Goal: Task Accomplishment & Management: Manage account settings

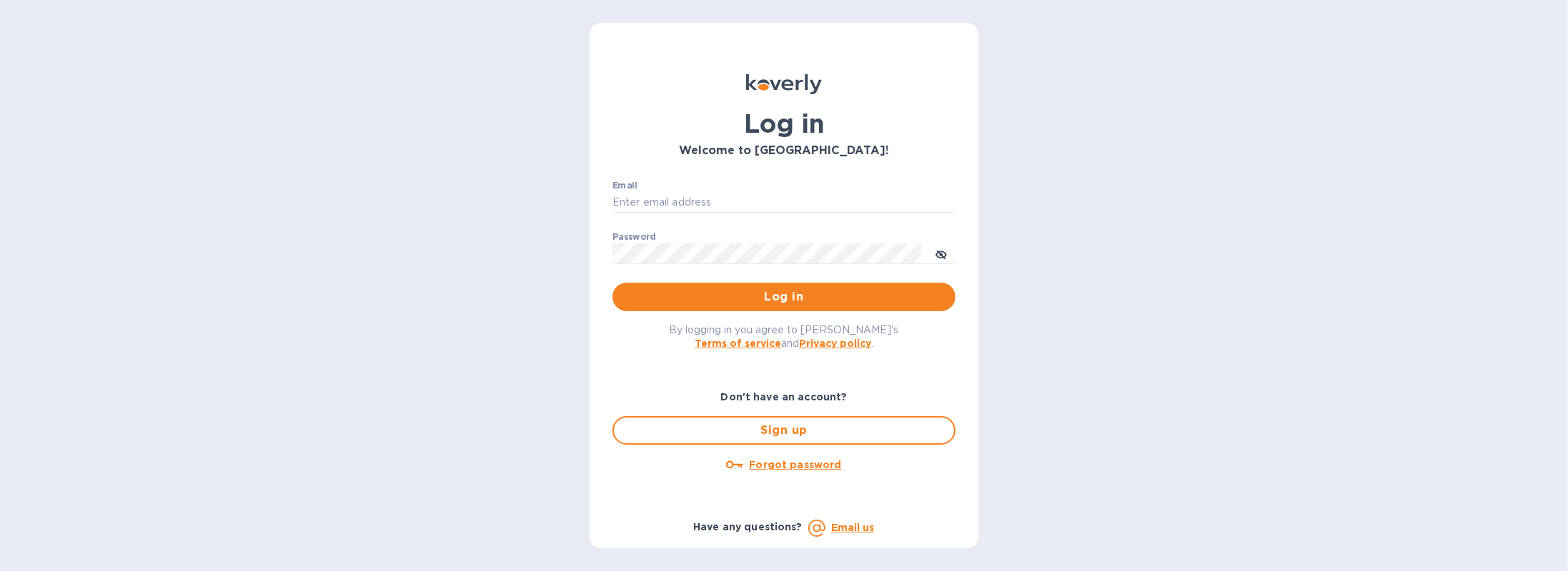
click at [713, 190] on div "Email ​" at bounding box center [783, 206] width 343 height 52
click at [707, 195] on input "Email" at bounding box center [783, 202] width 343 height 21
type input "[EMAIL_ADDRESS][DOMAIN_NAME]"
click at [820, 290] on span "Log in" at bounding box center [784, 297] width 321 height 17
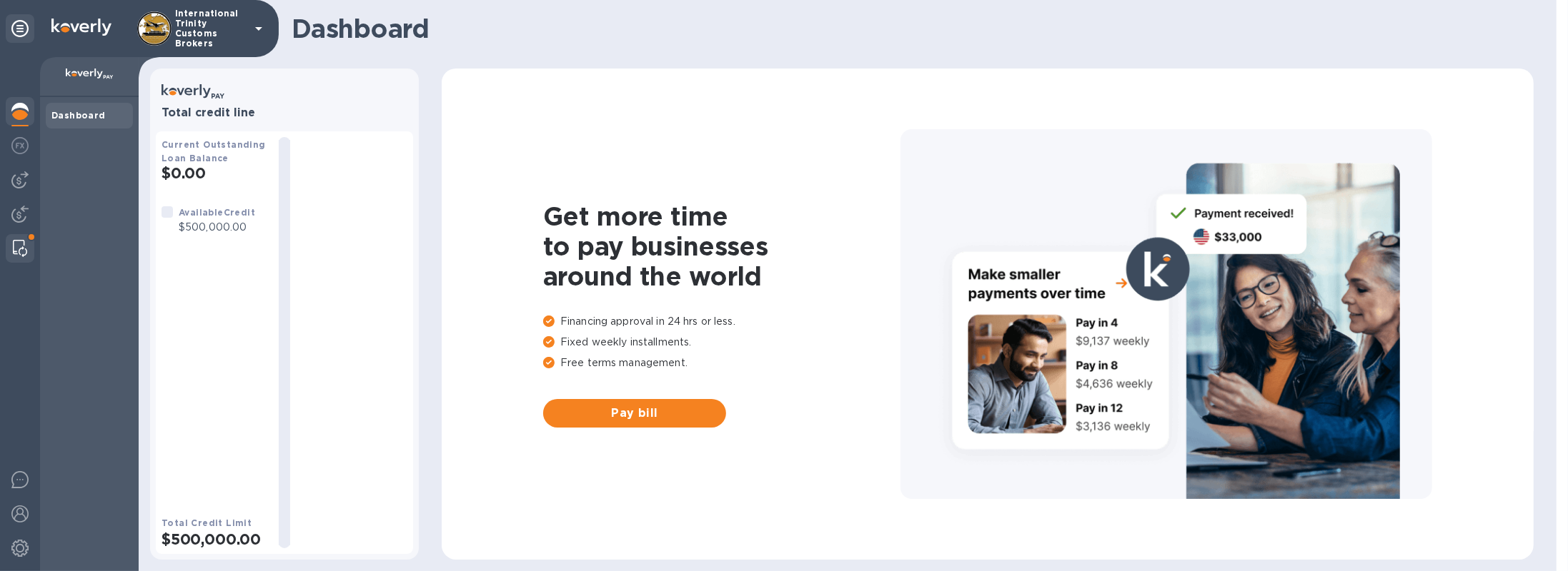
click at [20, 242] on img at bounding box center [20, 248] width 14 height 17
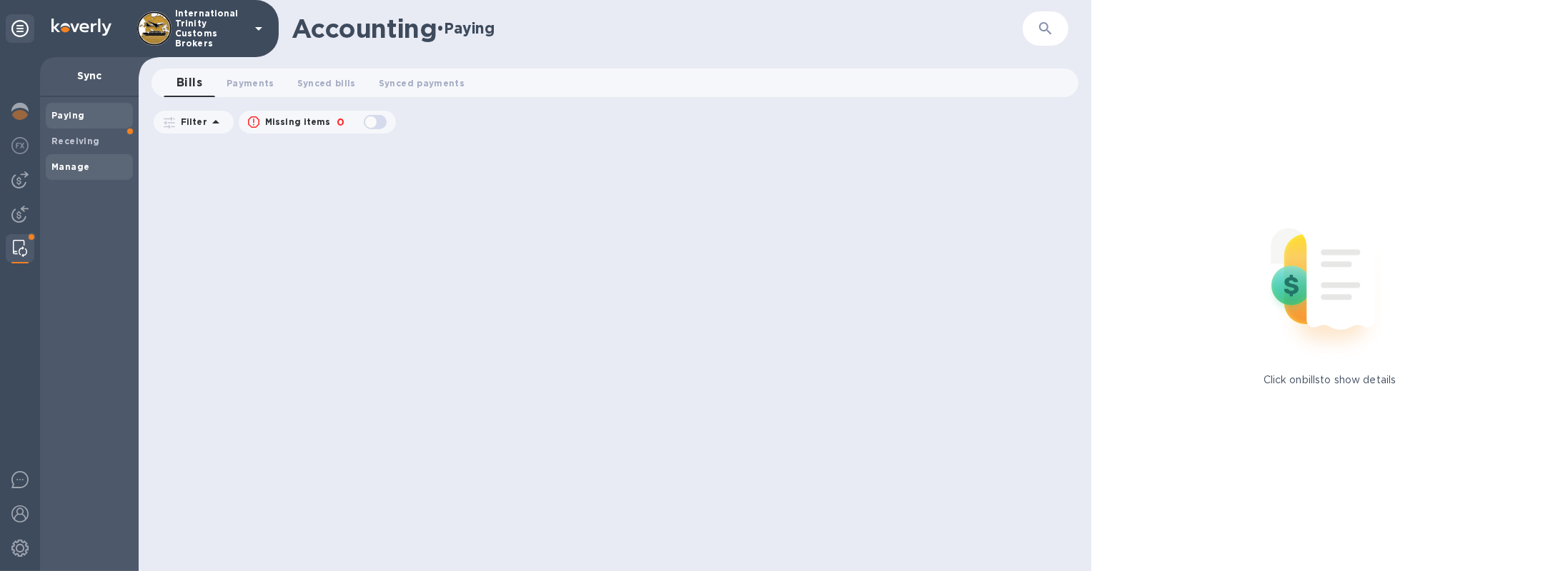
click at [65, 160] on span "Manage" at bounding box center [71, 167] width 38 height 14
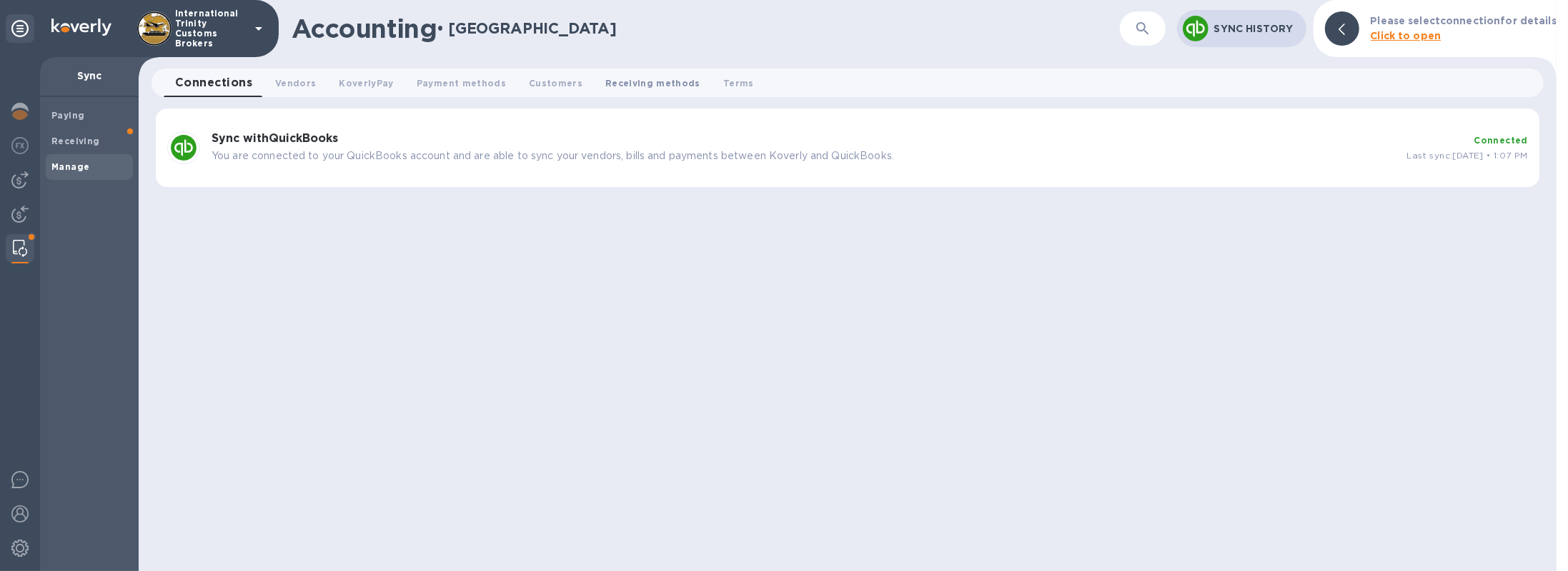
click at [598, 91] on button "Receiving methods 0" at bounding box center [652, 83] width 118 height 29
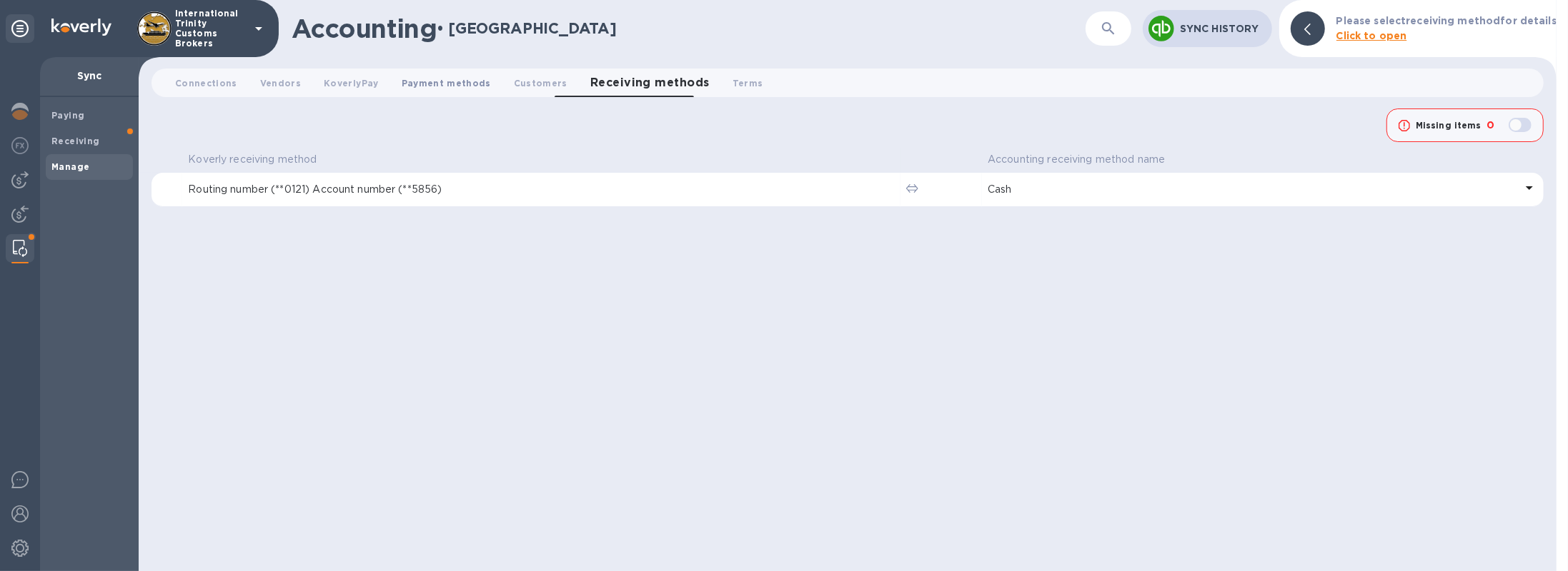
click at [460, 78] on span "Payment methods 0" at bounding box center [446, 83] width 89 height 15
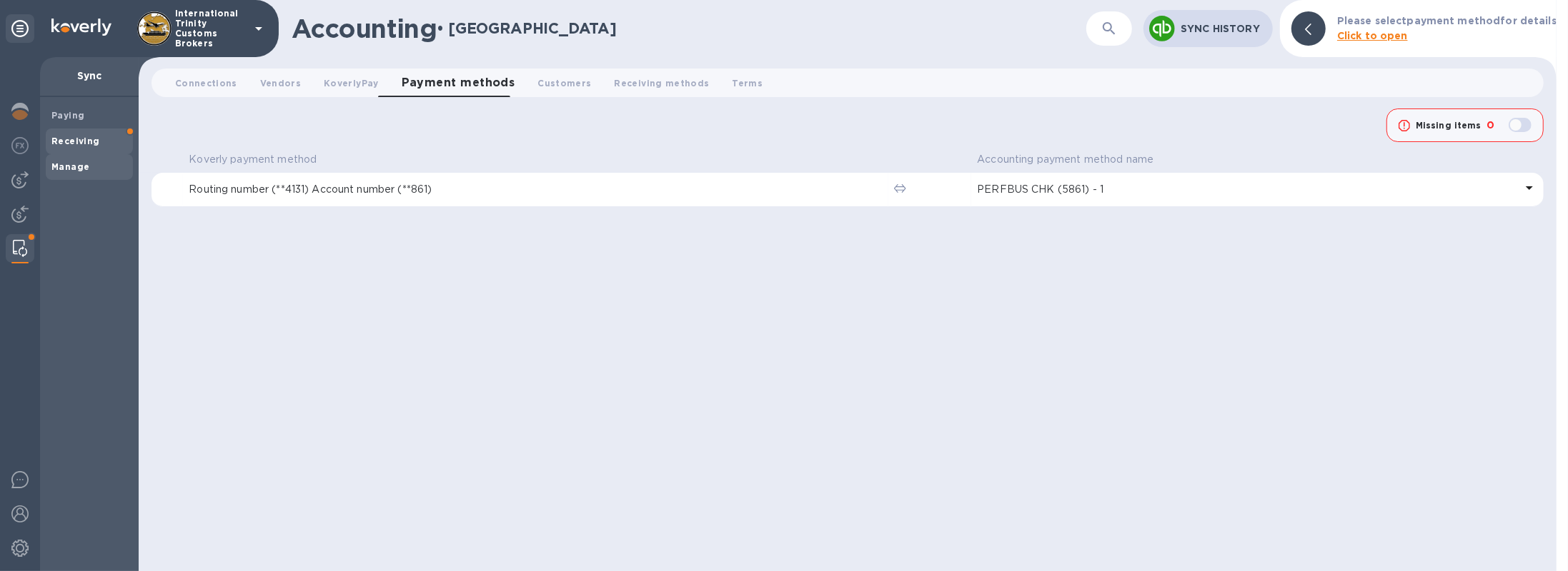
click at [77, 140] on b "Receiving" at bounding box center [76, 141] width 48 height 11
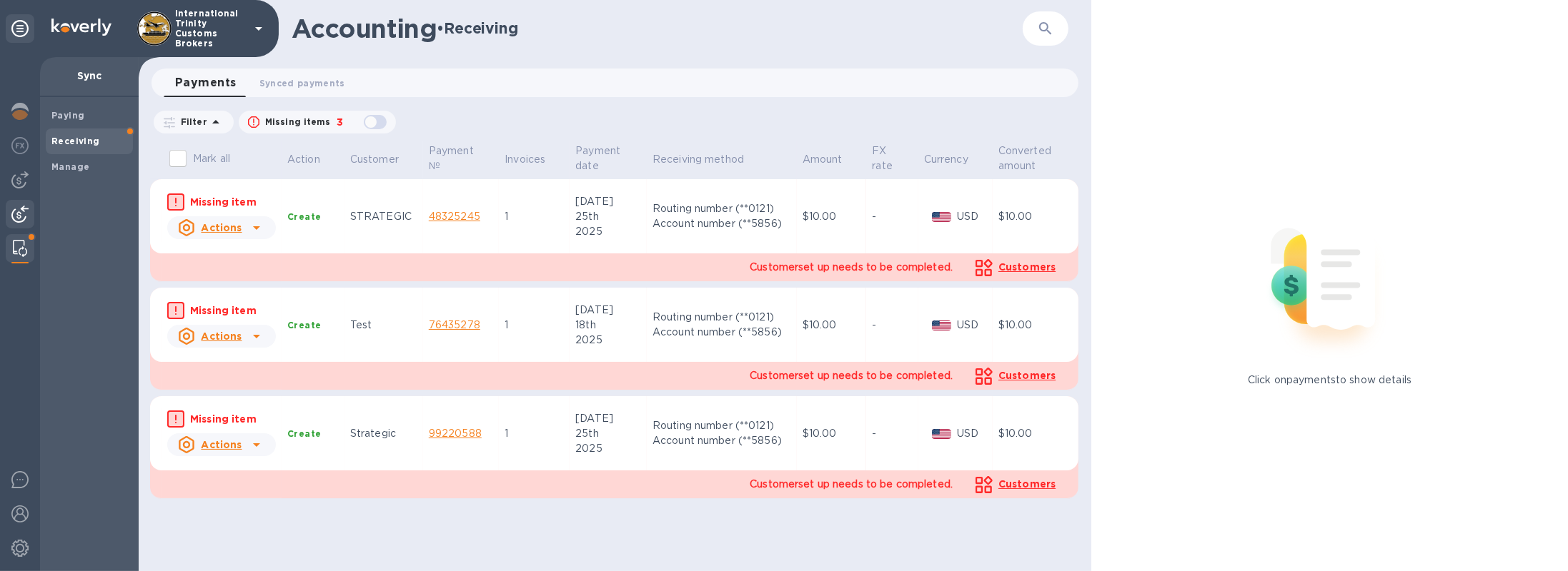
click at [14, 212] on img at bounding box center [20, 214] width 17 height 17
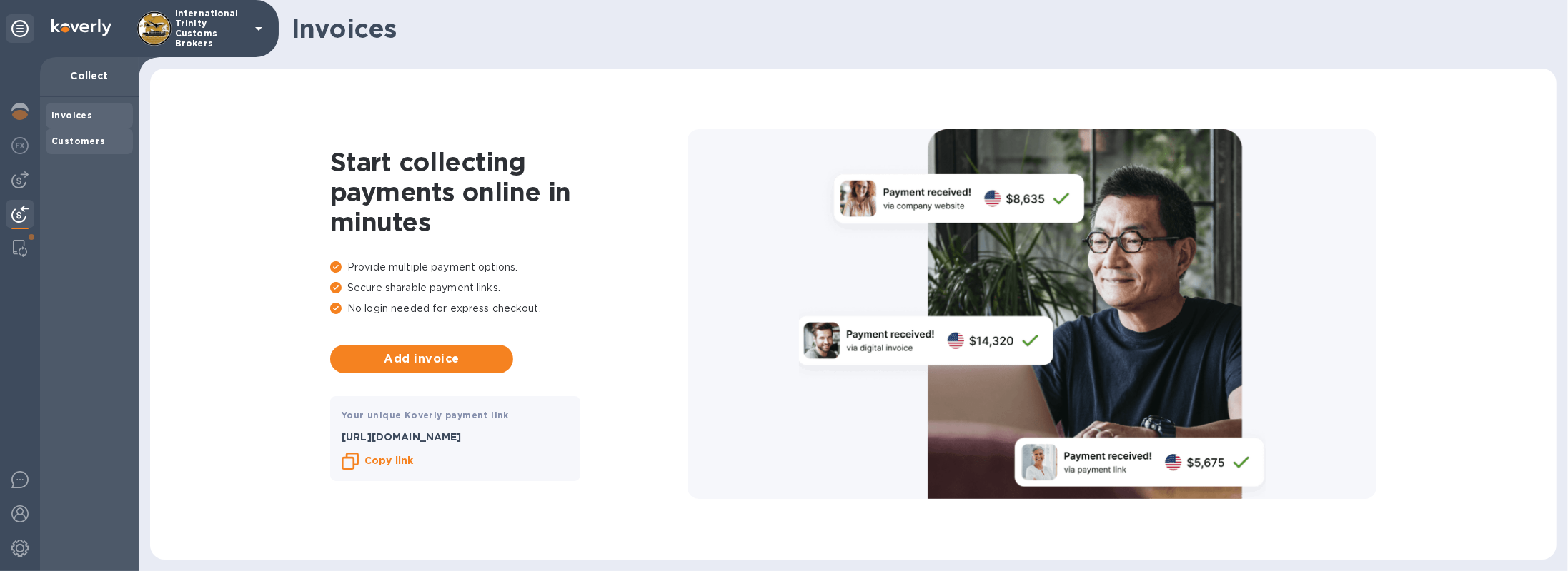
click at [100, 146] on div "Customers" at bounding box center [89, 141] width 76 height 14
click at [92, 150] on div "Customers" at bounding box center [89, 141] width 88 height 25
click at [93, 148] on div "Customers" at bounding box center [89, 141] width 88 height 25
click at [89, 141] on b "Customers" at bounding box center [79, 141] width 54 height 11
click at [101, 122] on div "Invoices" at bounding box center [89, 116] width 76 height 14
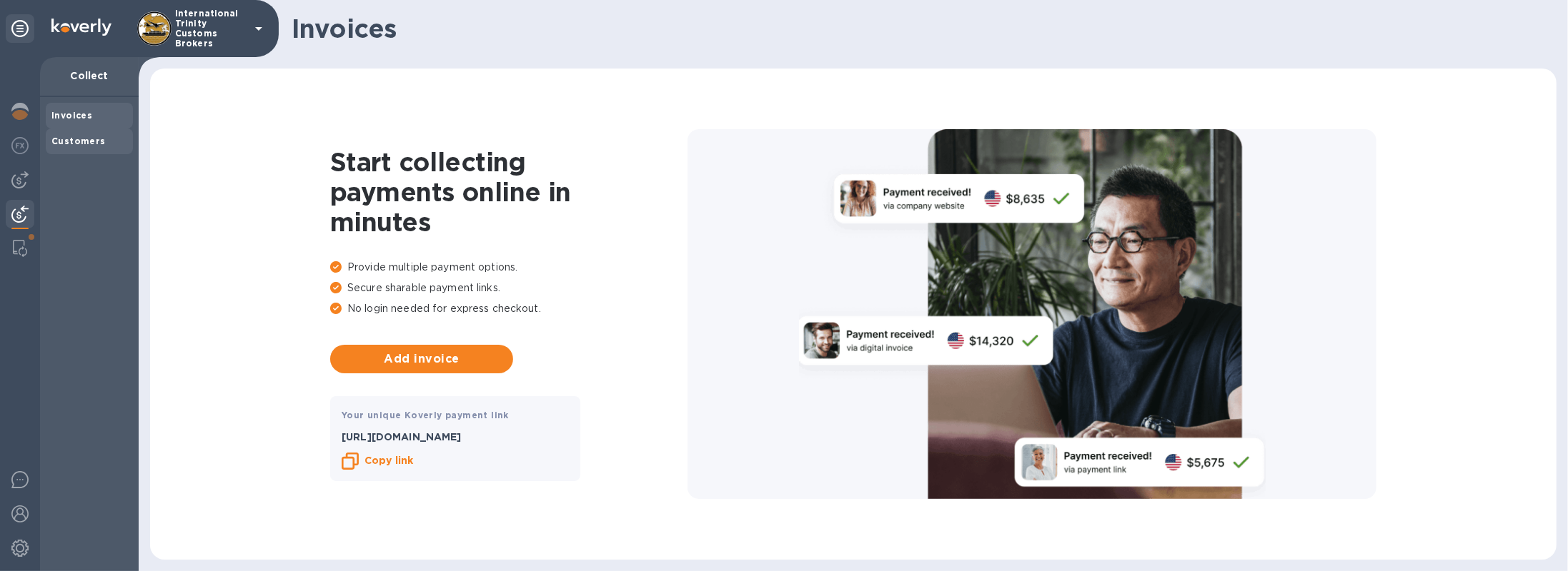
click at [103, 132] on div "Customers" at bounding box center [89, 141] width 88 height 25
click at [27, 179] on img at bounding box center [20, 180] width 17 height 17
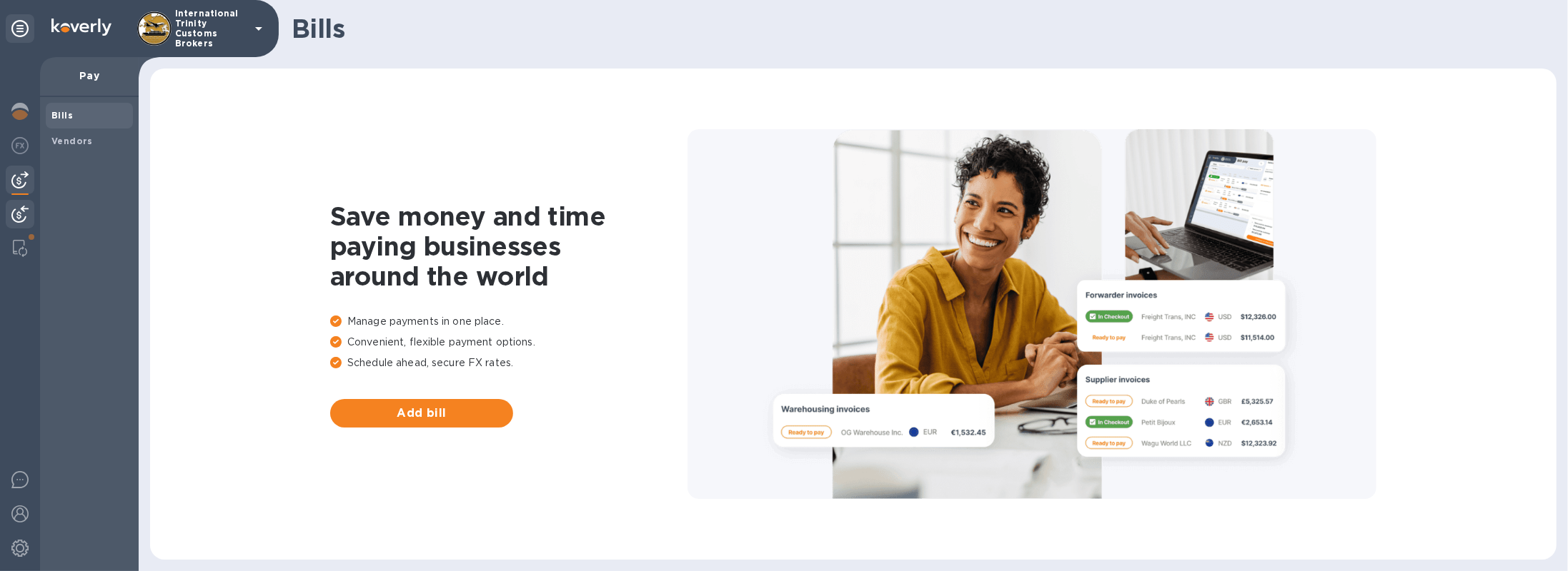
click at [28, 211] on img at bounding box center [20, 214] width 17 height 17
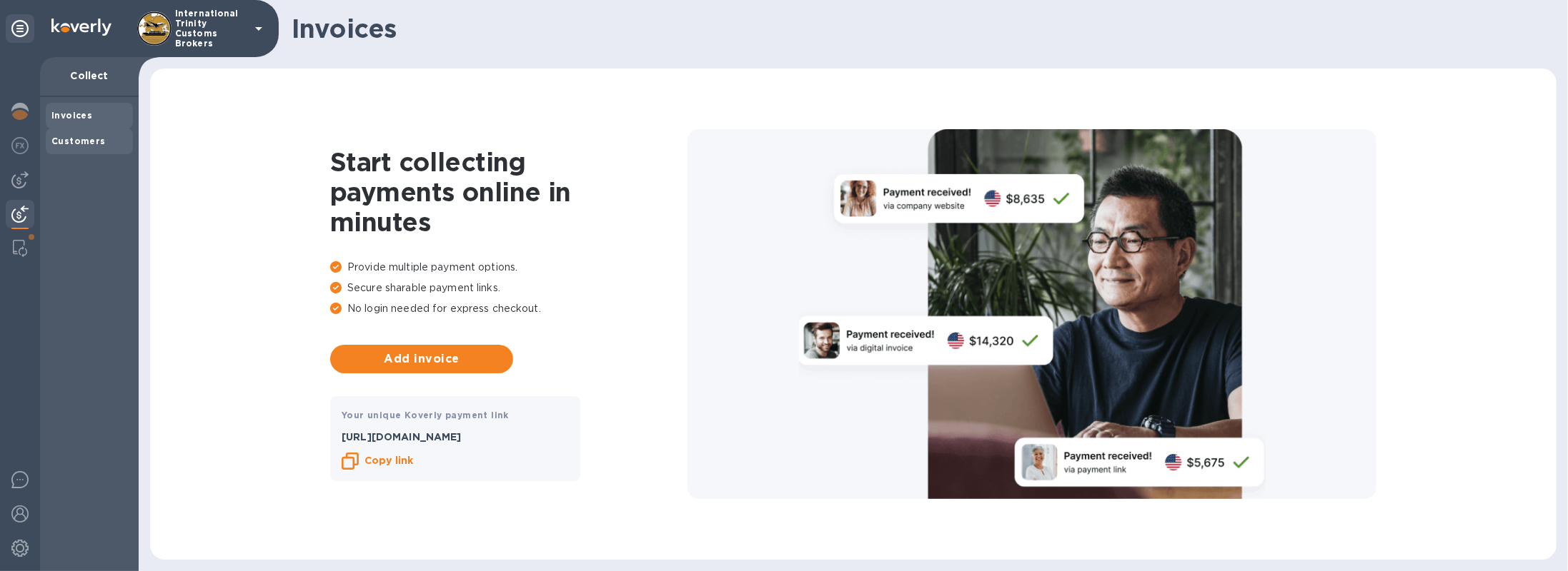
click at [88, 143] on b "Customers" at bounding box center [79, 141] width 54 height 11
click at [20, 255] on img at bounding box center [20, 248] width 14 height 17
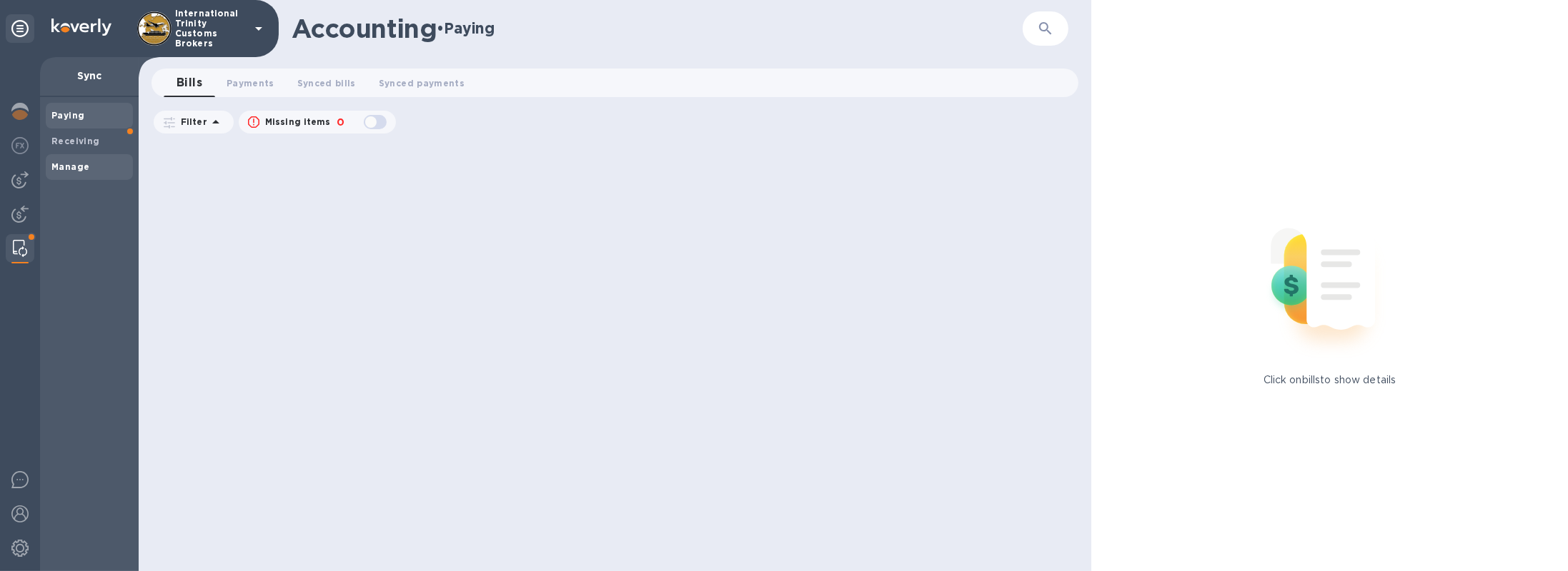
click at [72, 158] on div "Manage" at bounding box center [89, 167] width 88 height 25
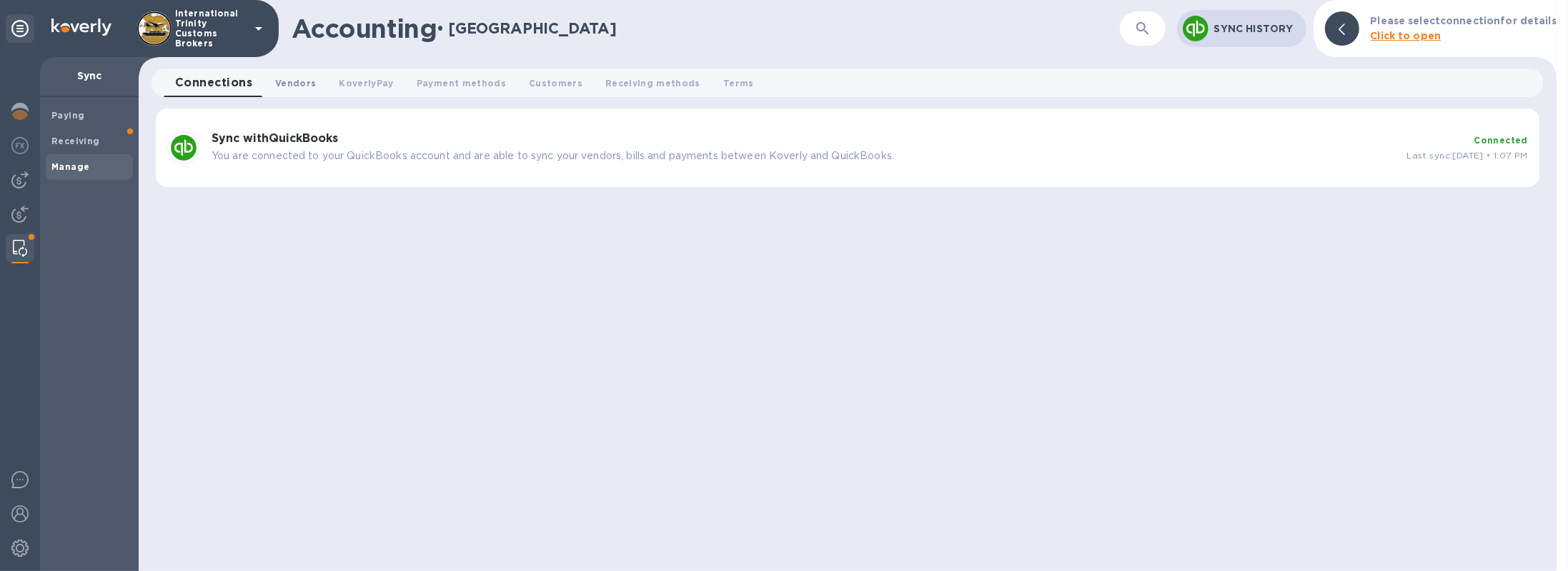
click at [297, 88] on span "Vendors 0" at bounding box center [296, 83] width 41 height 15
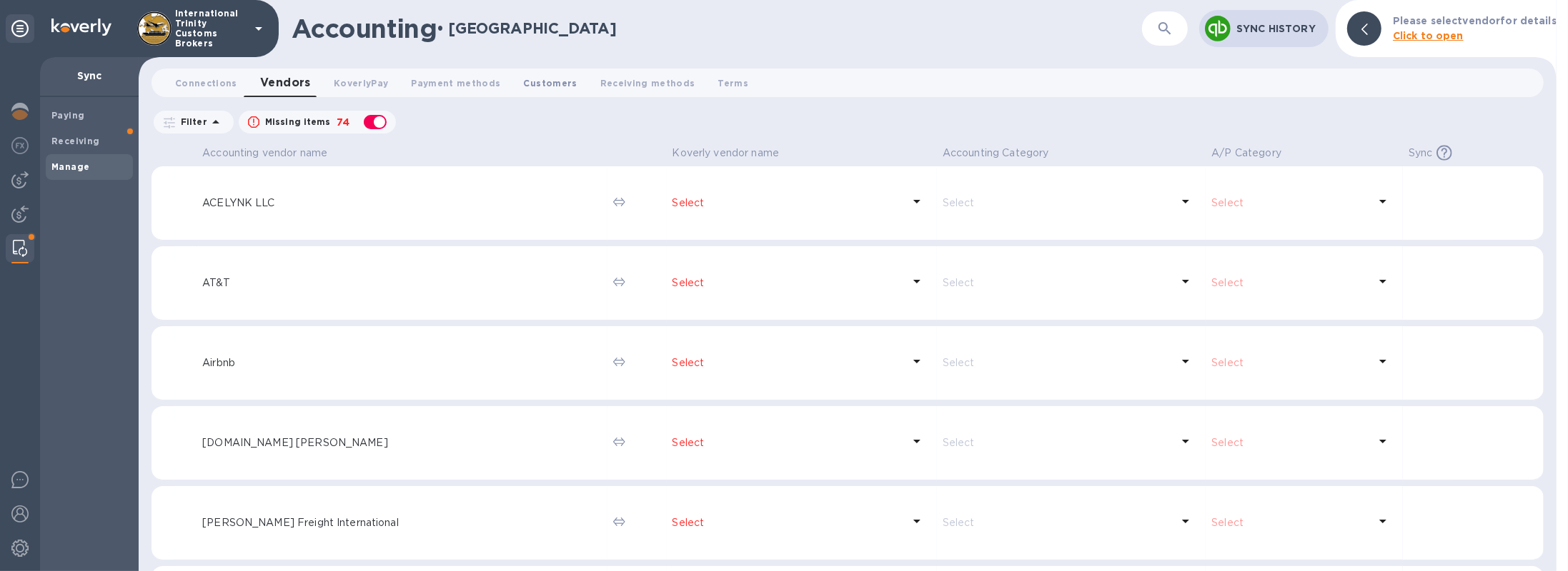
click at [524, 76] on span "Customers 0" at bounding box center [550, 83] width 54 height 15
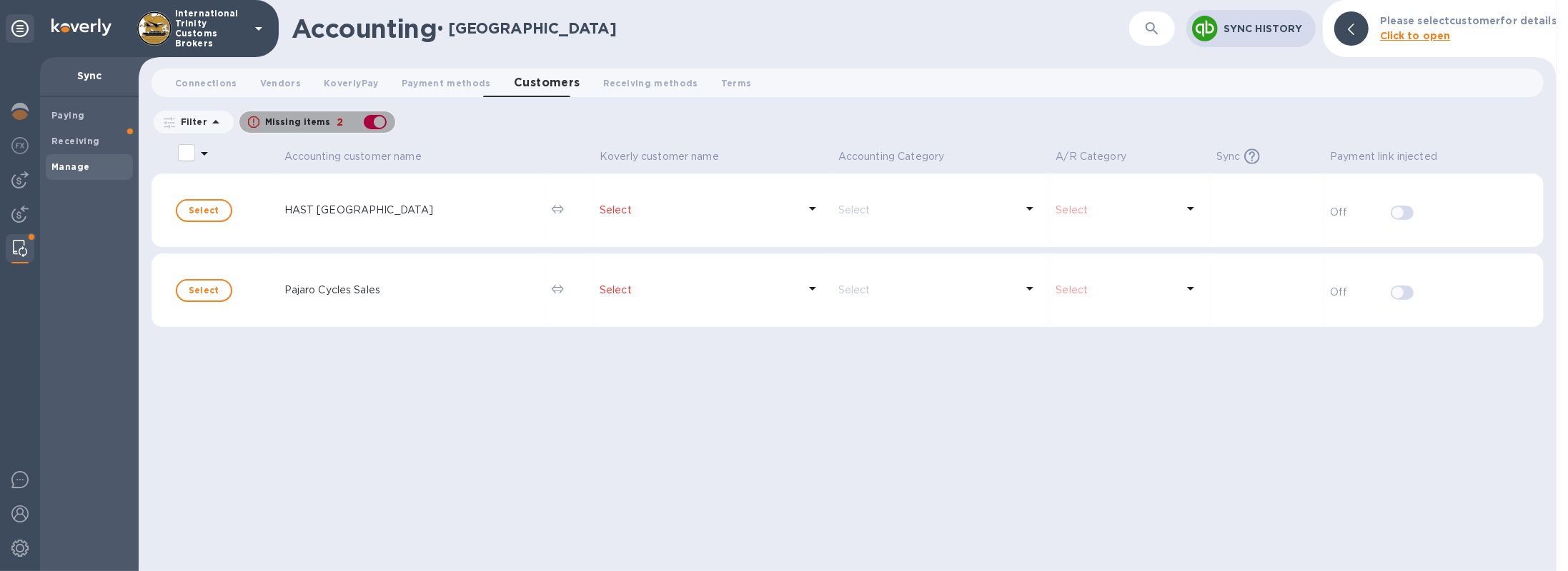
click at [377, 119] on div "button" at bounding box center [375, 122] width 29 height 20
checkbox input "false"
